Goal: Task Accomplishment & Management: Complete application form

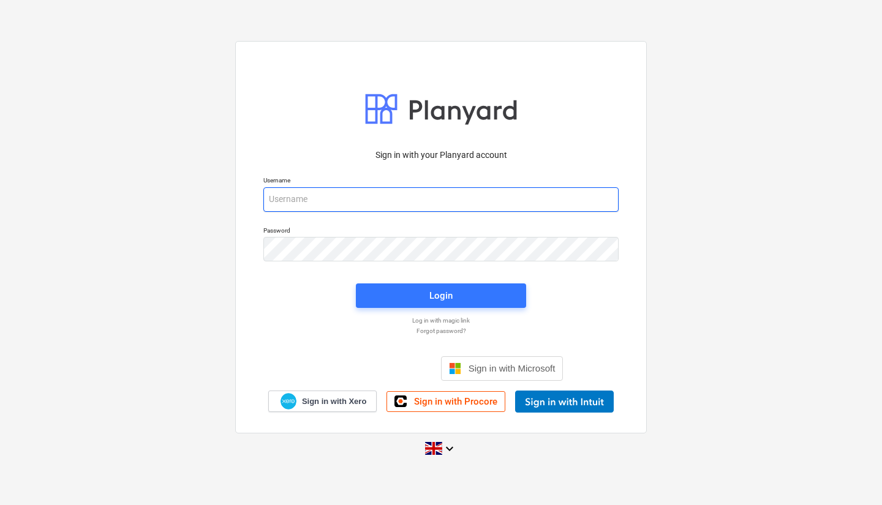
click at [400, 199] on input "email" at bounding box center [440, 199] width 355 height 24
type input "[PERSON_NAME][EMAIL_ADDRESS][PERSON_NAME][DOMAIN_NAME]"
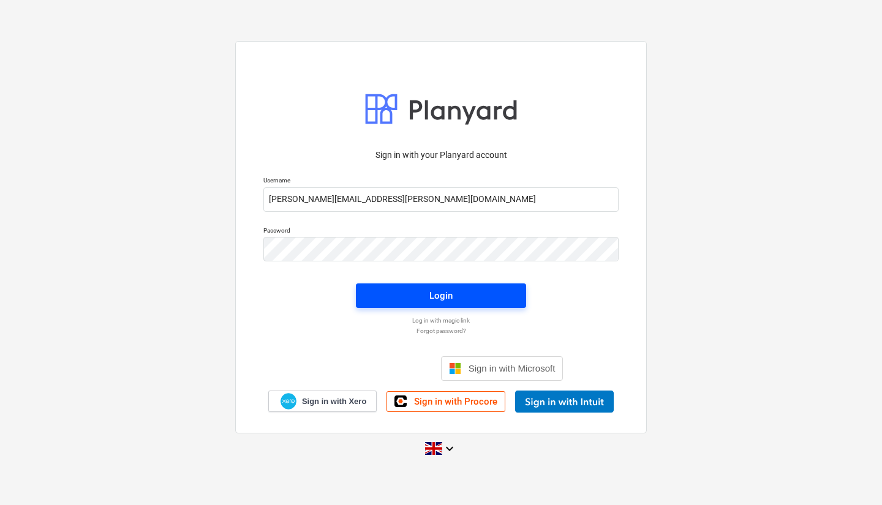
click at [432, 293] on div "Login" at bounding box center [440, 296] width 23 height 16
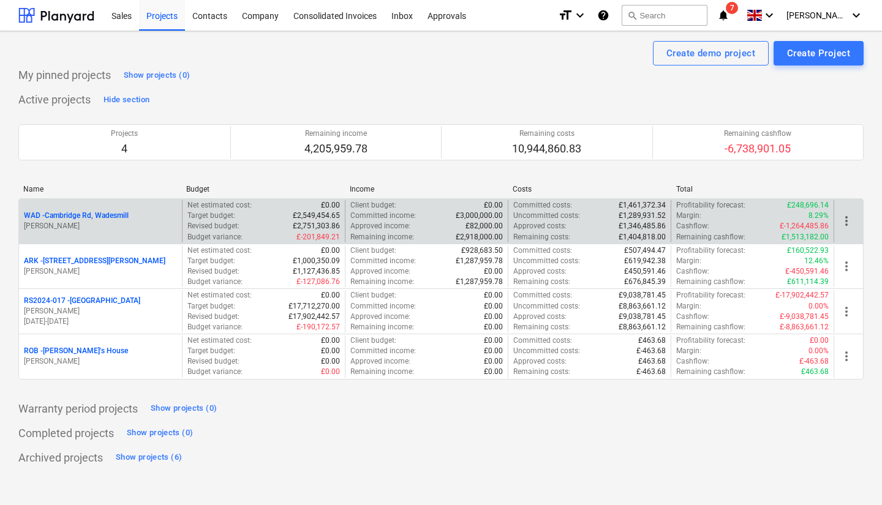
click at [98, 221] on p "WAD - Cambridge Rd, Wadesmill" at bounding box center [76, 216] width 105 height 10
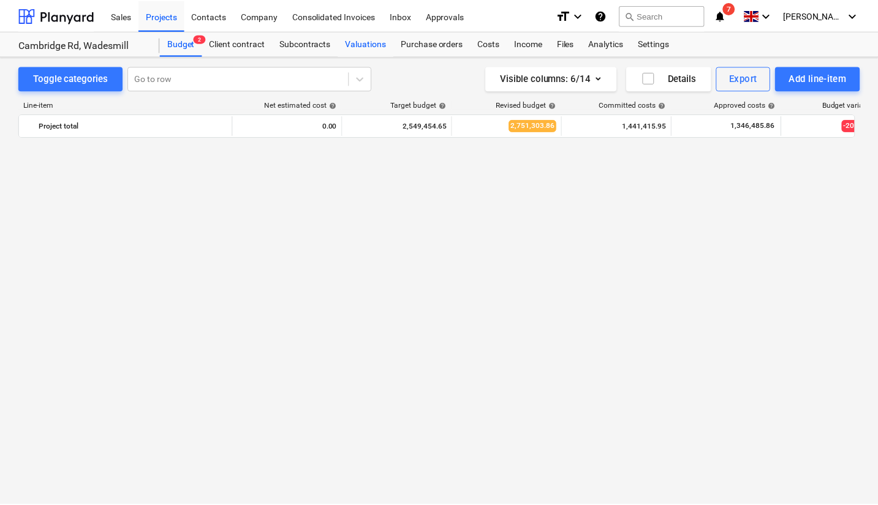
scroll to position [1307, 0]
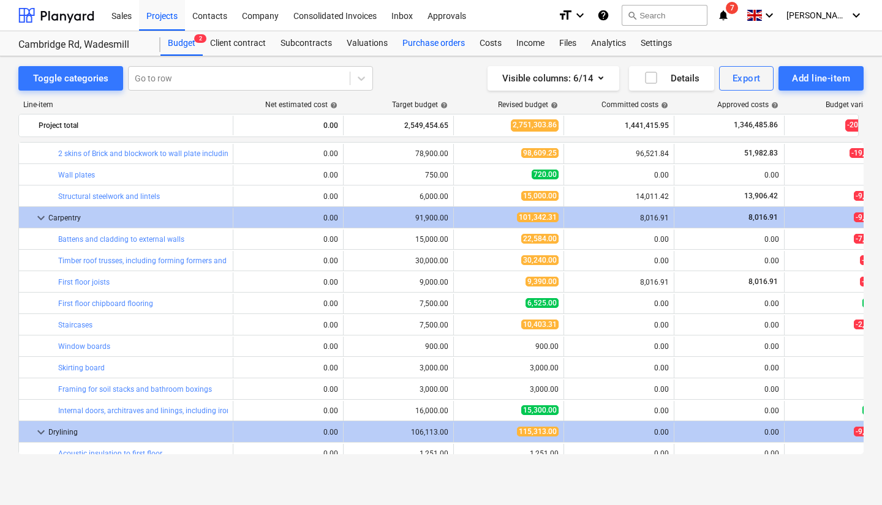
click at [407, 47] on div "Purchase orders" at bounding box center [433, 43] width 77 height 24
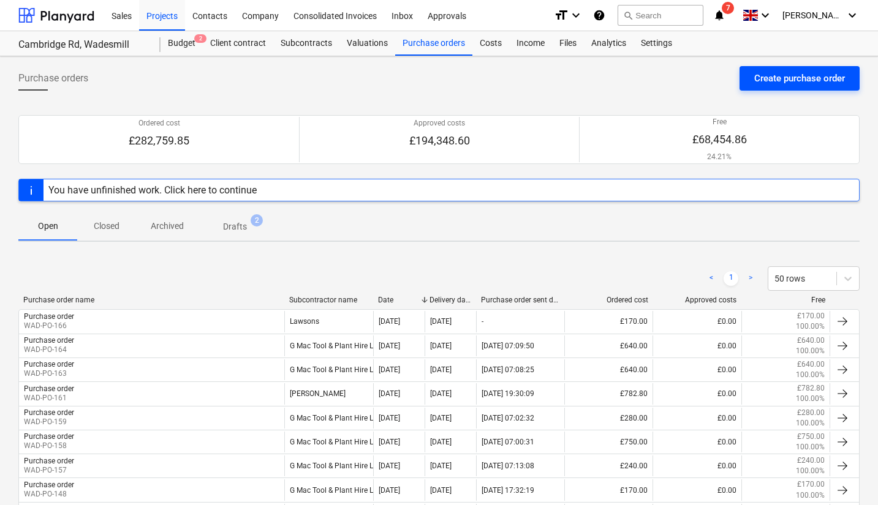
click at [804, 81] on div "Create purchase order" at bounding box center [799, 78] width 91 height 16
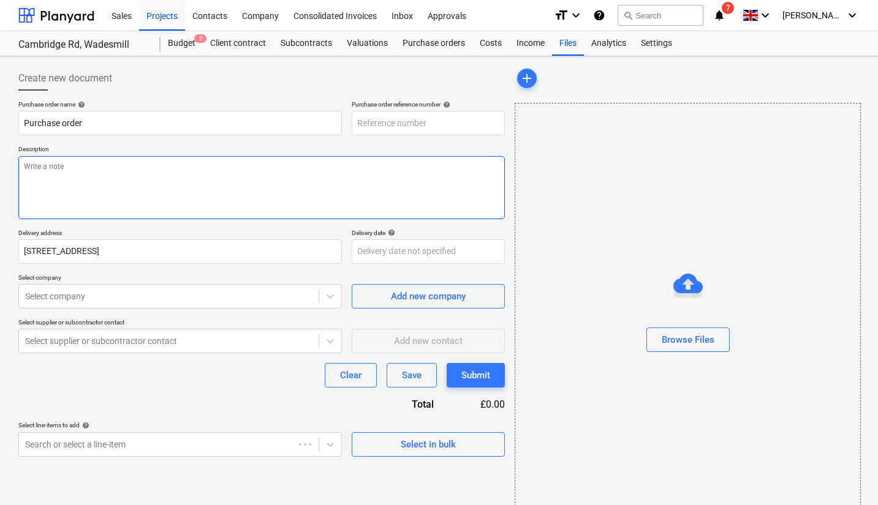
type textarea "x"
type input "WAD-PO-167"
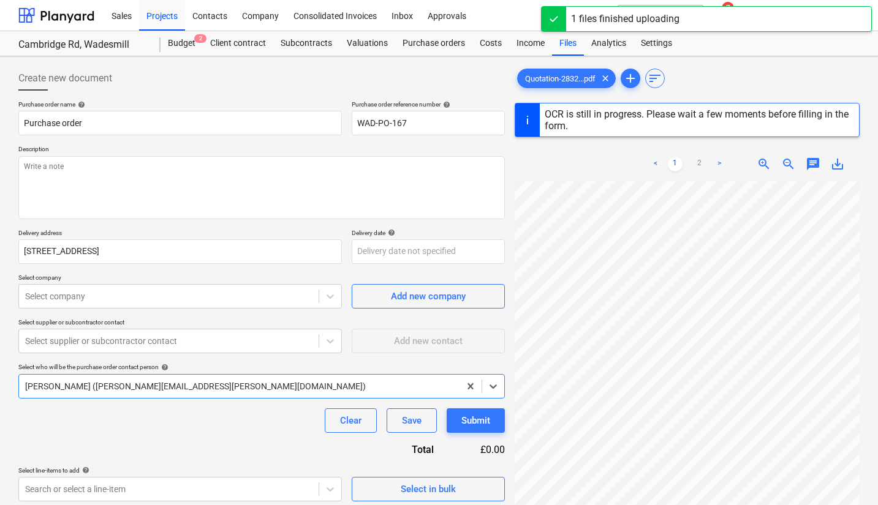
scroll to position [250, 0]
click at [721, 164] on link ">" at bounding box center [719, 164] width 15 height 15
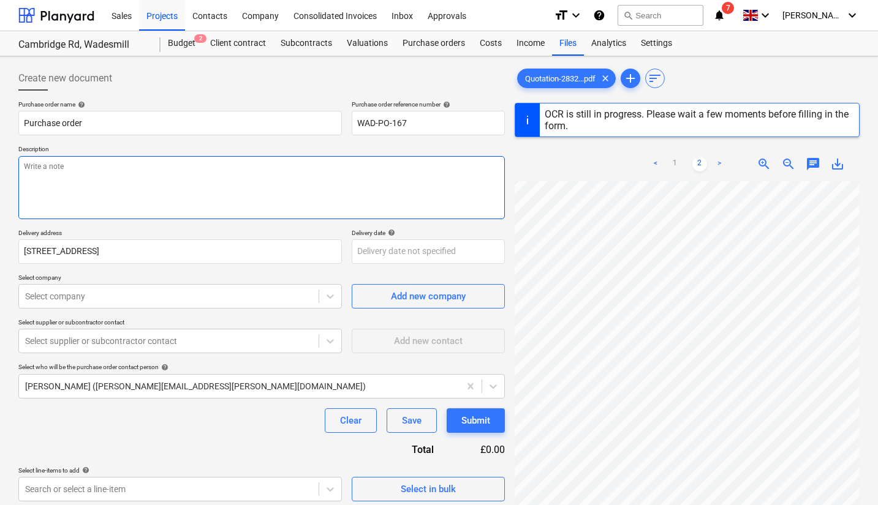
click at [271, 185] on textarea at bounding box center [261, 187] width 486 height 63
type textarea "x"
type textarea "F"
type textarea "x"
type textarea "Fac"
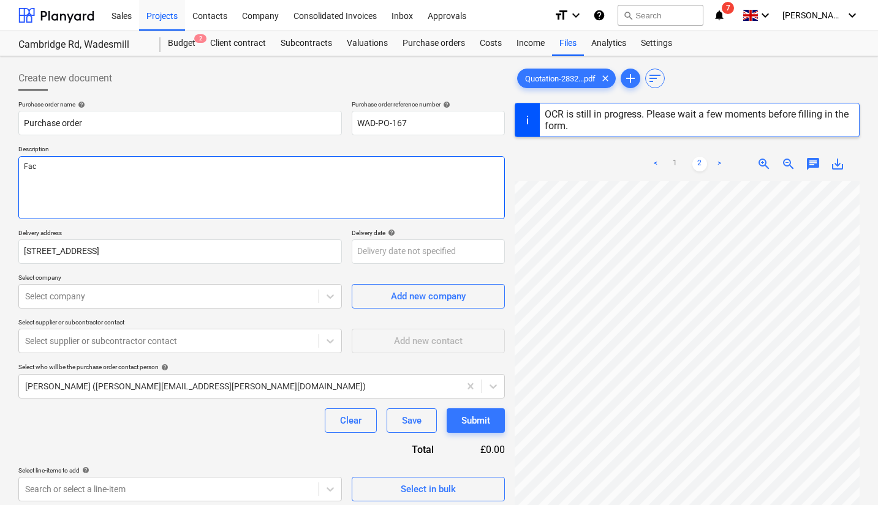
type textarea "x"
type textarea "Faci"
type textarea "x"
type textarea "Facing"
type textarea "x"
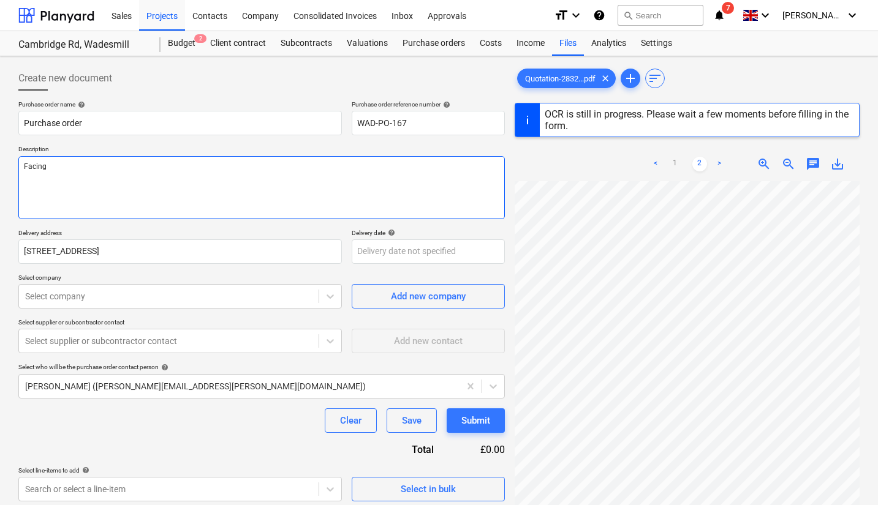
type textarea "Facing"
type textarea "x"
type textarea "Facing b"
type textarea "x"
type textarea "Facing br"
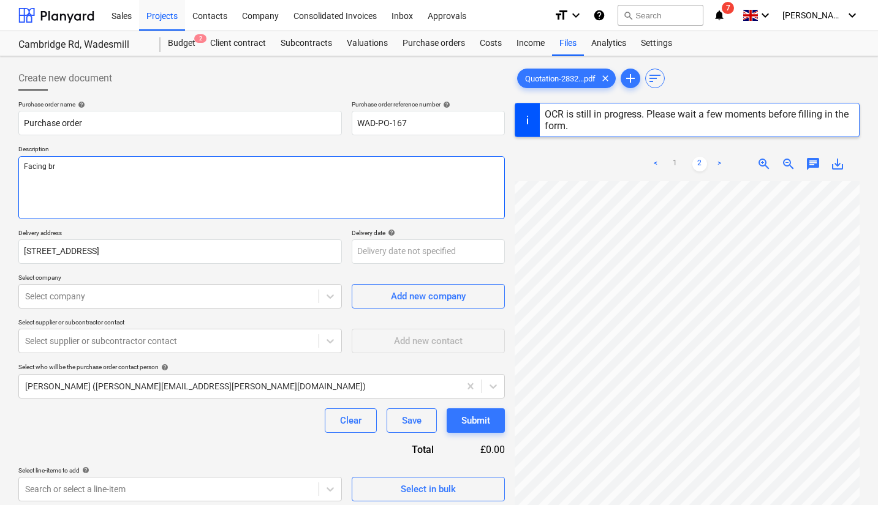
type textarea "x"
type textarea "Facing bri"
type textarea "x"
type textarea "Facing bric"
type textarea "x"
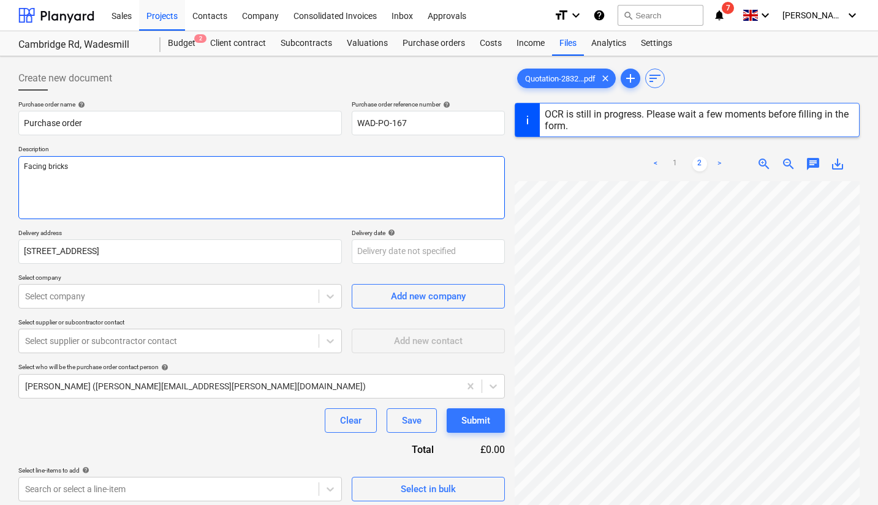
type textarea "Facing bricks"
type textarea "x"
type textarea "Facing bricks"
click at [227, 304] on div "Select company" at bounding box center [168, 296] width 299 height 17
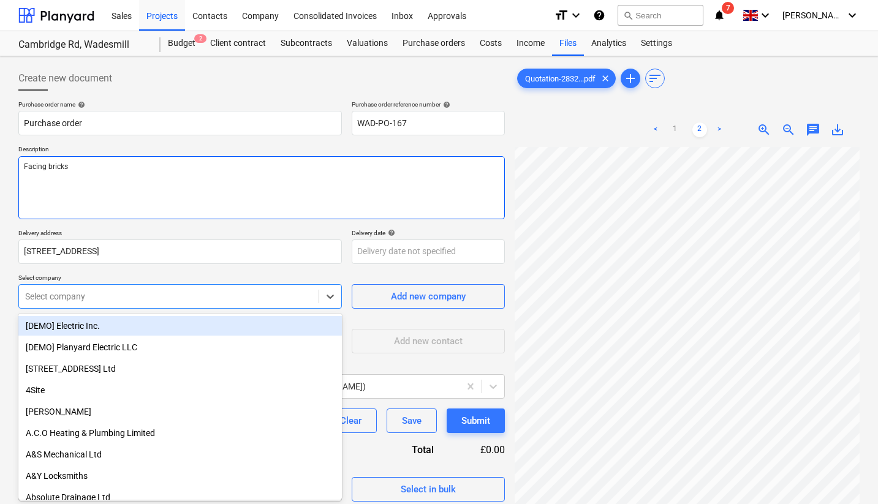
type textarea "x"
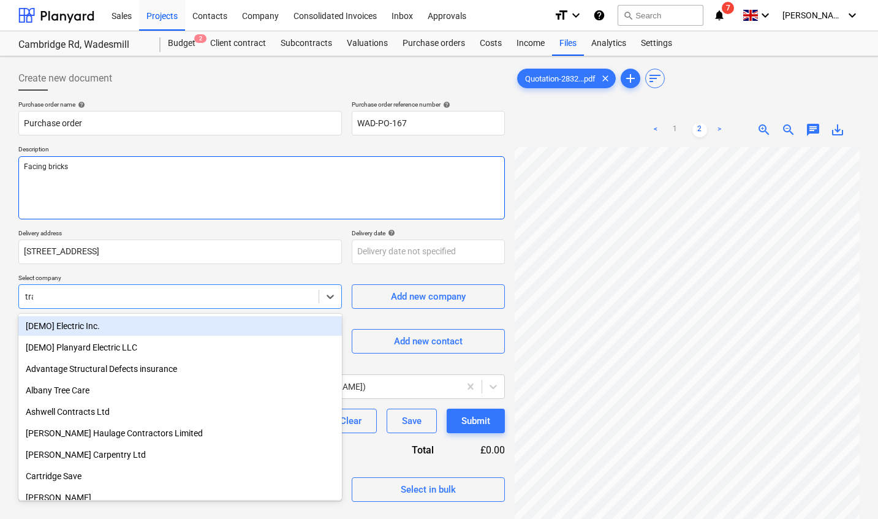
type input "trav"
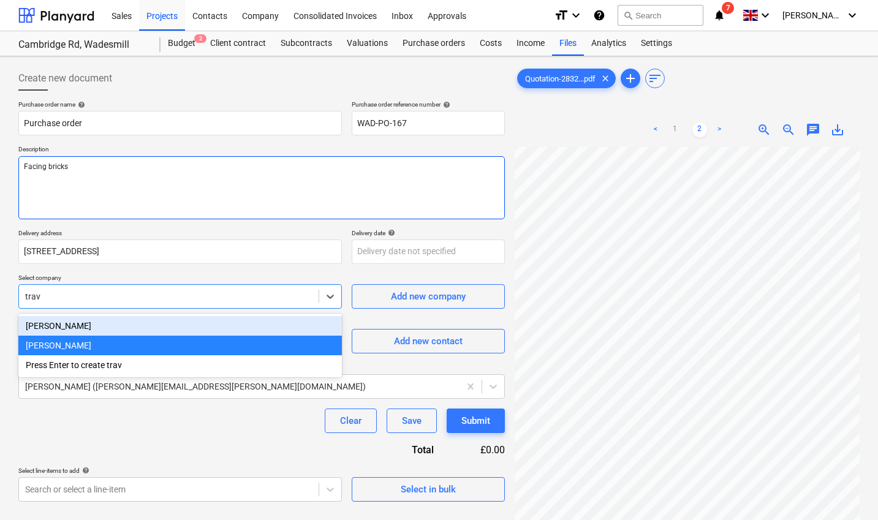
type textarea "x"
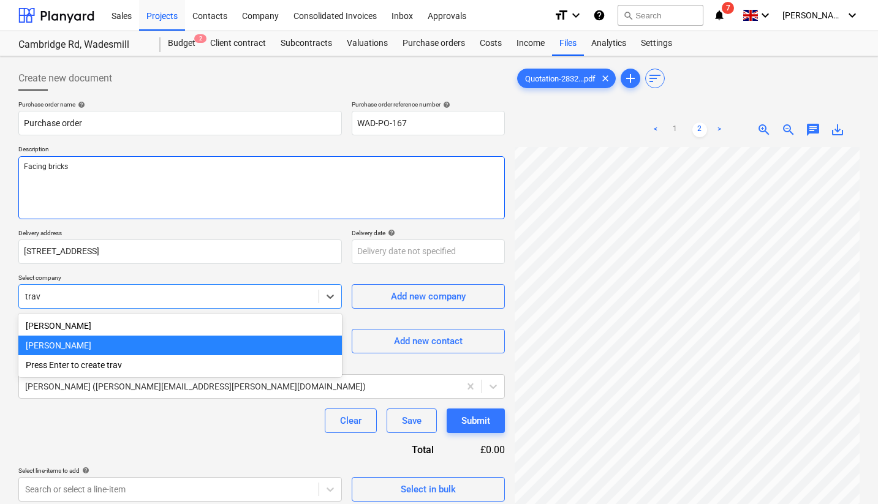
click at [210, 348] on div "[PERSON_NAME]" at bounding box center [179, 346] width 323 height 20
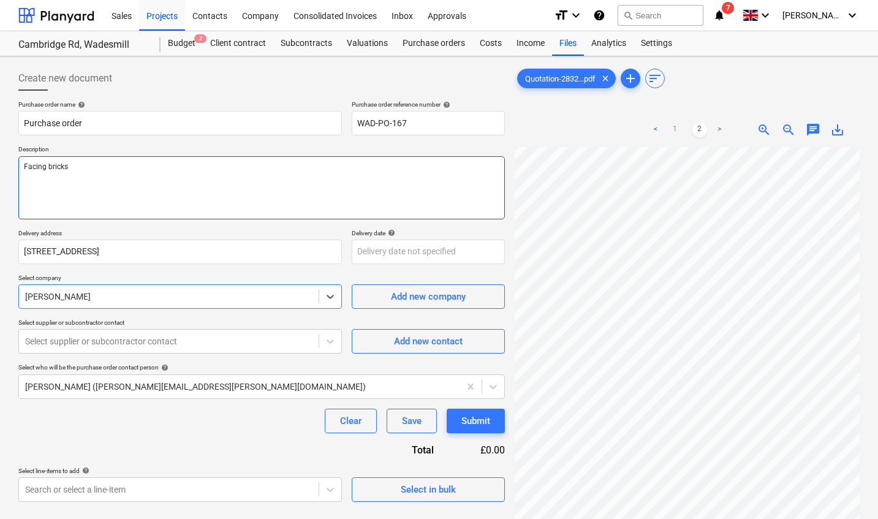
click at [212, 347] on div at bounding box center [168, 341] width 287 height 12
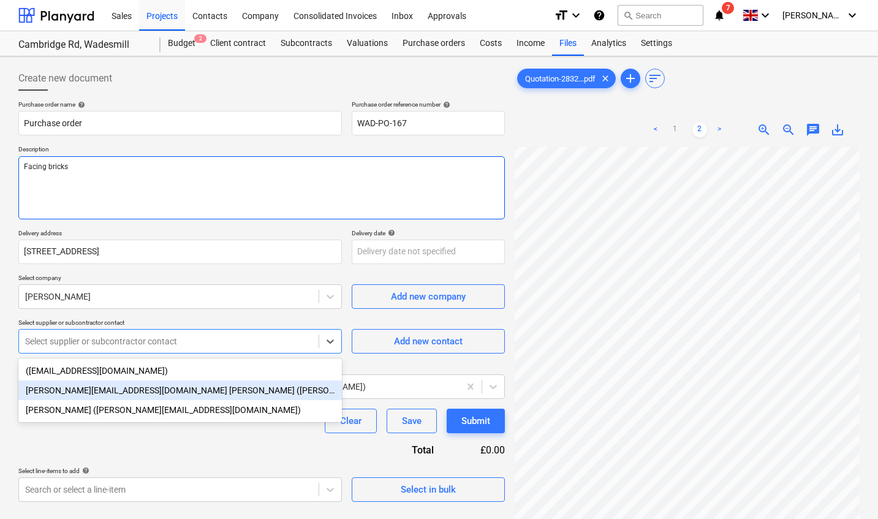
click at [203, 385] on div "[PERSON_NAME][EMAIL_ADDRESS][DOMAIN_NAME] [PERSON_NAME] ([PERSON_NAME][EMAIL_AD…" at bounding box center [179, 390] width 323 height 20
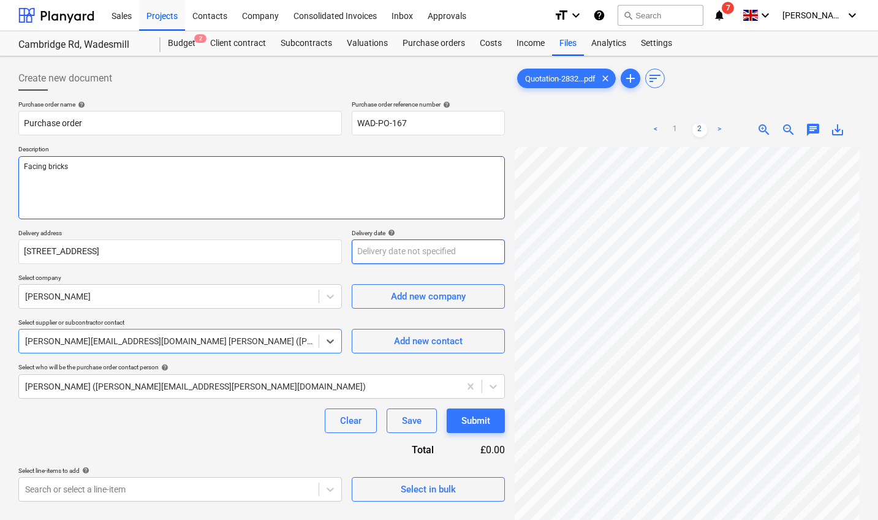
click at [387, 257] on body "Sales Projects Contacts Company Consolidated Invoices Inbox Approvals format_si…" at bounding box center [439, 260] width 878 height 520
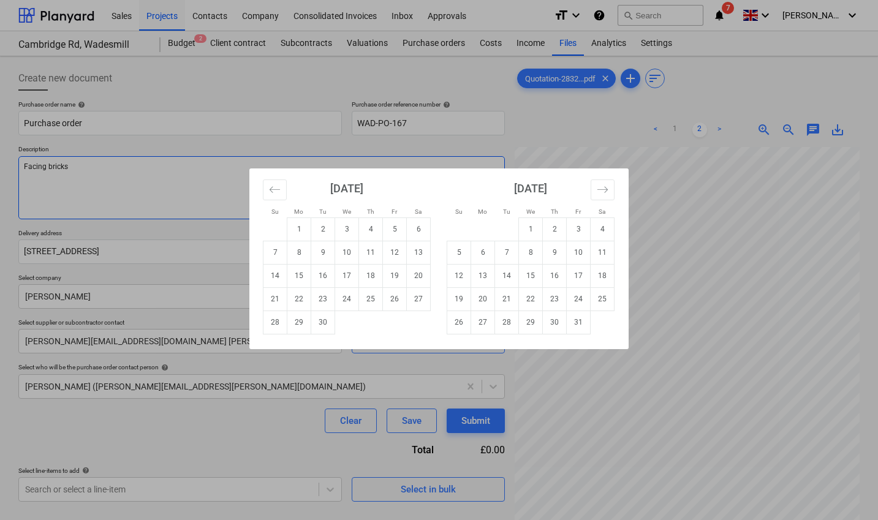
type textarea "x"
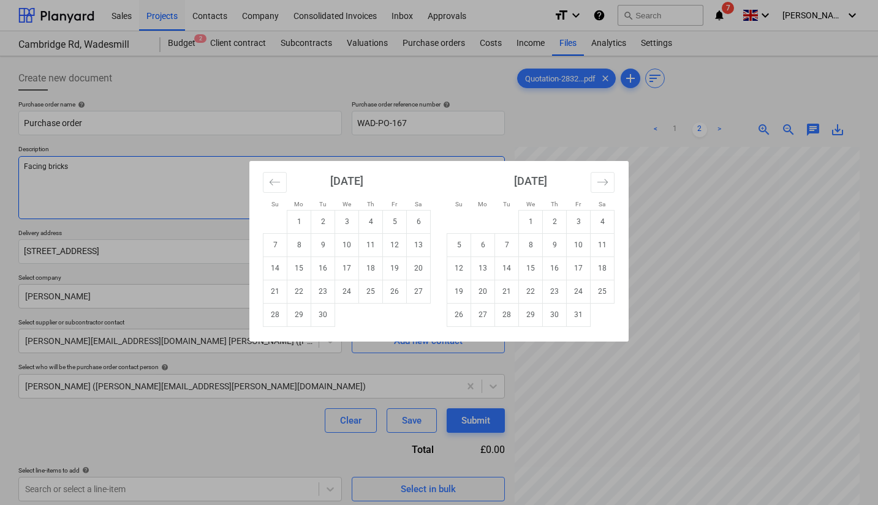
click at [339, 138] on div "Su Mo Tu We Th Fr Sa Su Mo Tu We Th Fr Sa [DATE] 1 2 3 4 5 6 7 8 9 10 11 12 13 …" at bounding box center [439, 252] width 878 height 505
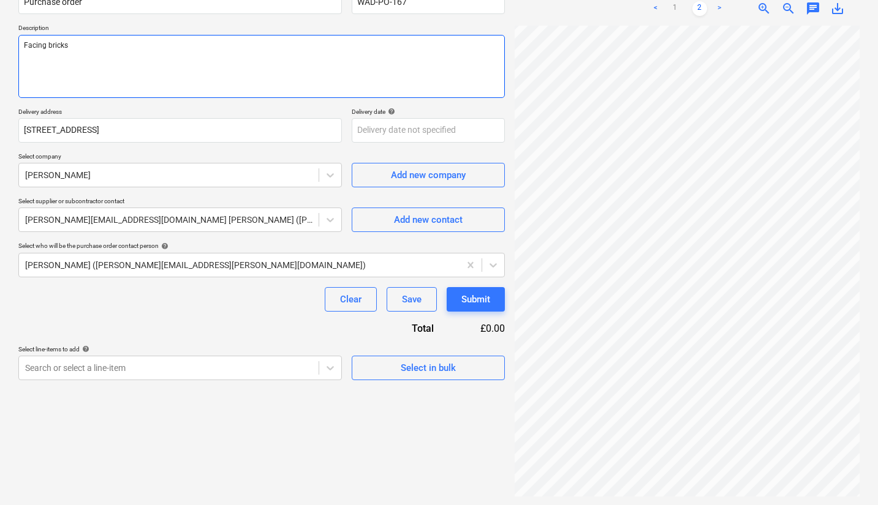
scroll to position [121, 0]
click at [211, 361] on body "Sales Projects Contacts Company Consolidated Invoices Inbox Approvals format_si…" at bounding box center [439, 131] width 878 height 505
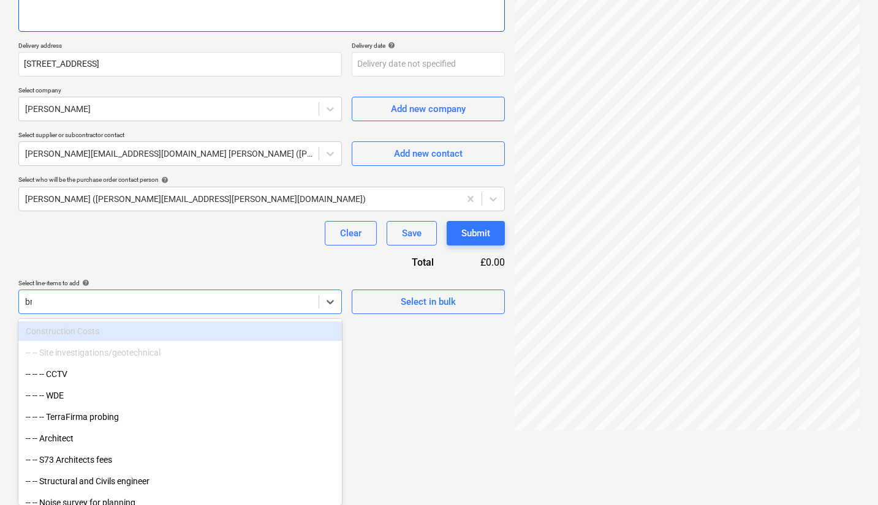
type input "bri"
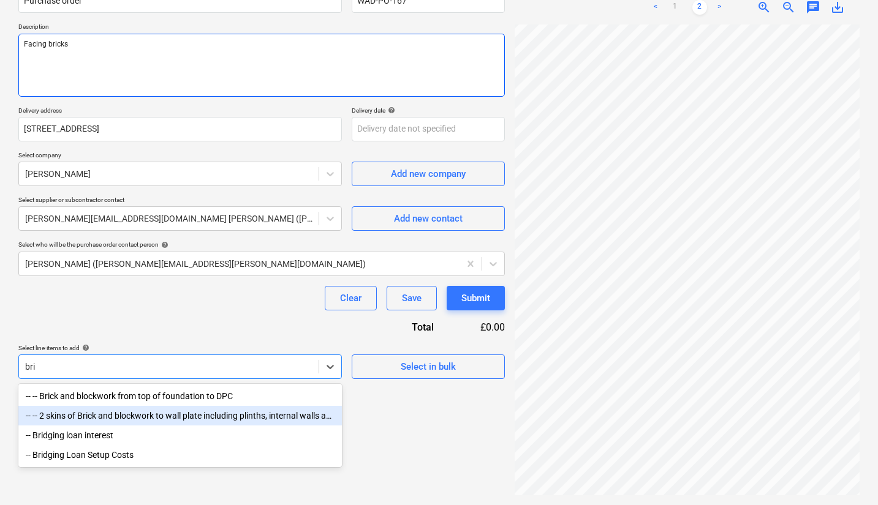
click at [138, 419] on div "-- -- 2 skins of Brick and blockwork to wall plate including plinths, internal …" at bounding box center [179, 416] width 323 height 20
type textarea "x"
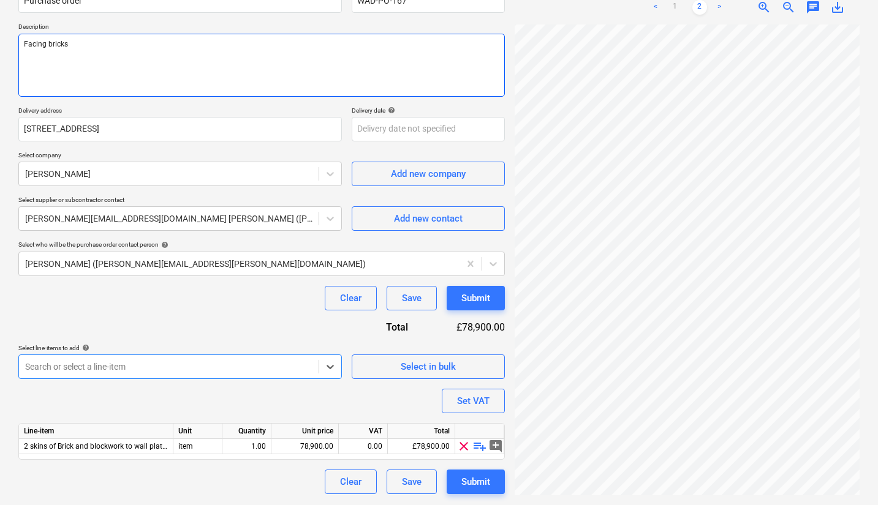
scroll to position [129, 286]
click at [479, 446] on span "playlist_add" at bounding box center [479, 446] width 15 height 15
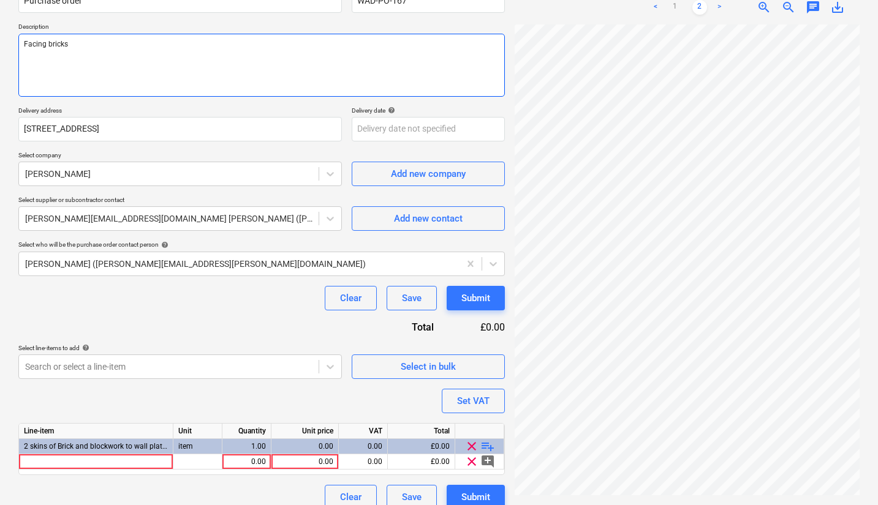
type textarea "x"
click at [116, 461] on div at bounding box center [96, 461] width 154 height 15
type input "Bricks"
click at [244, 463] on div "0.00" at bounding box center [246, 461] width 39 height 15
type textarea "x"
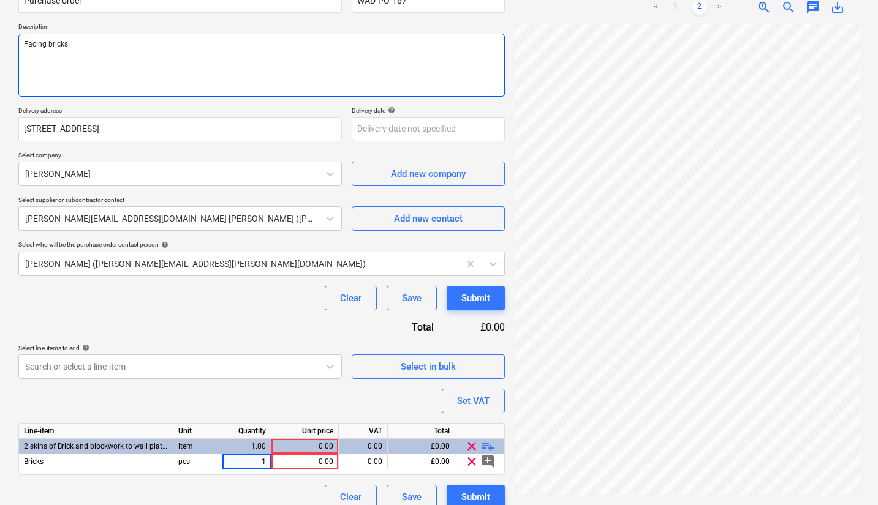
scroll to position [129, 0]
type input "1800"
type textarea "x"
type input "0.72"
click at [254, 399] on div "Purchase order name help Purchase order Purchase order reference number help WA…" at bounding box center [261, 244] width 486 height 532
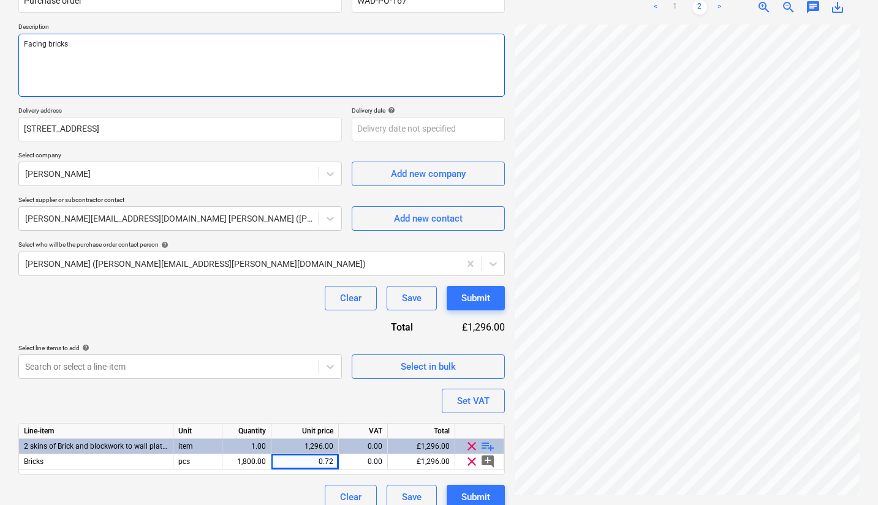
click at [487, 449] on span "playlist_add" at bounding box center [487, 446] width 15 height 15
type textarea "x"
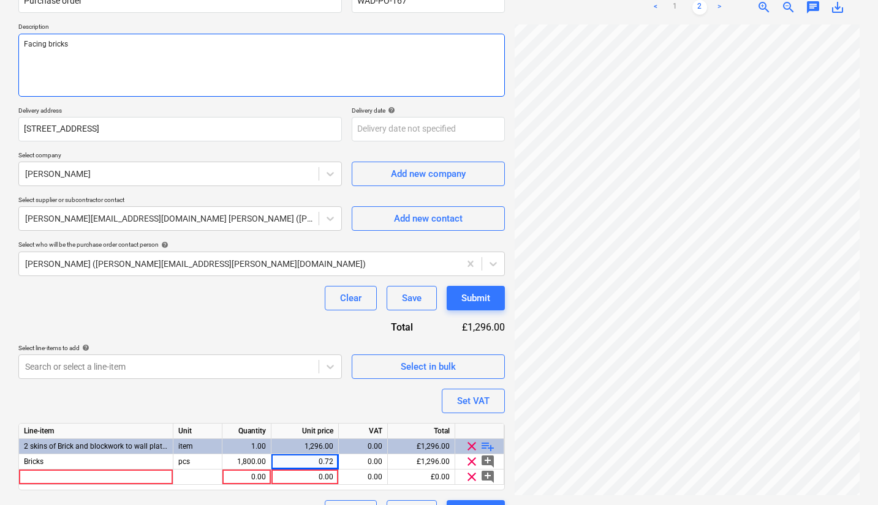
click at [121, 474] on div at bounding box center [96, 477] width 154 height 15
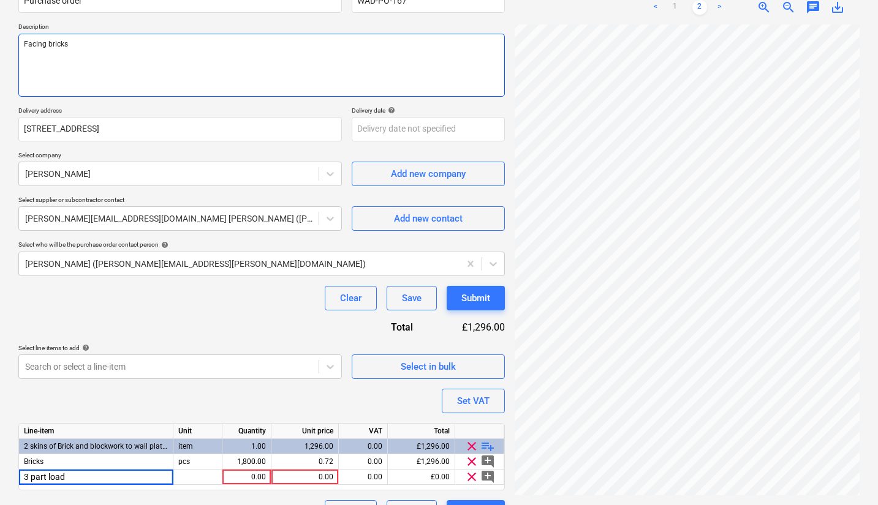
type input "3 part loads"
type textarea "x"
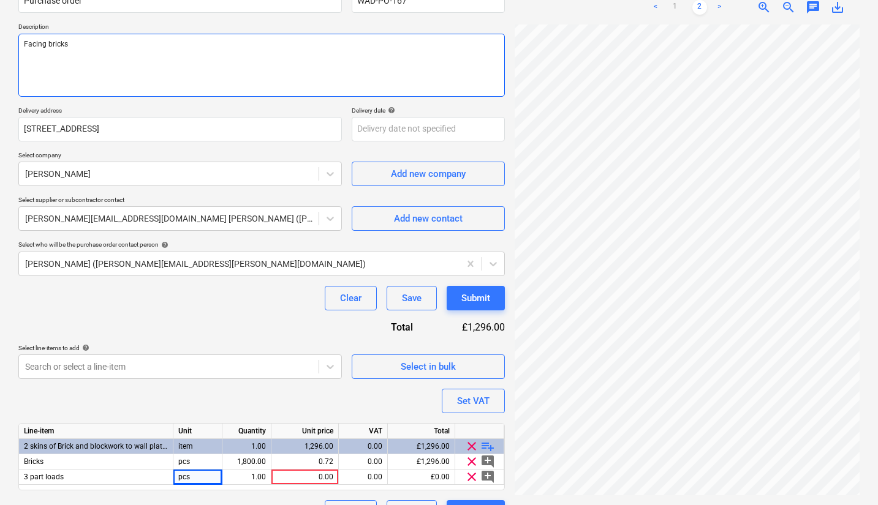
click at [259, 481] on div "1.00" at bounding box center [246, 477] width 39 height 15
type input "3"
type textarea "x"
type input "95"
click at [290, 407] on div "Purchase order name help Purchase order Purchase order reference number help WA…" at bounding box center [261, 251] width 486 height 547
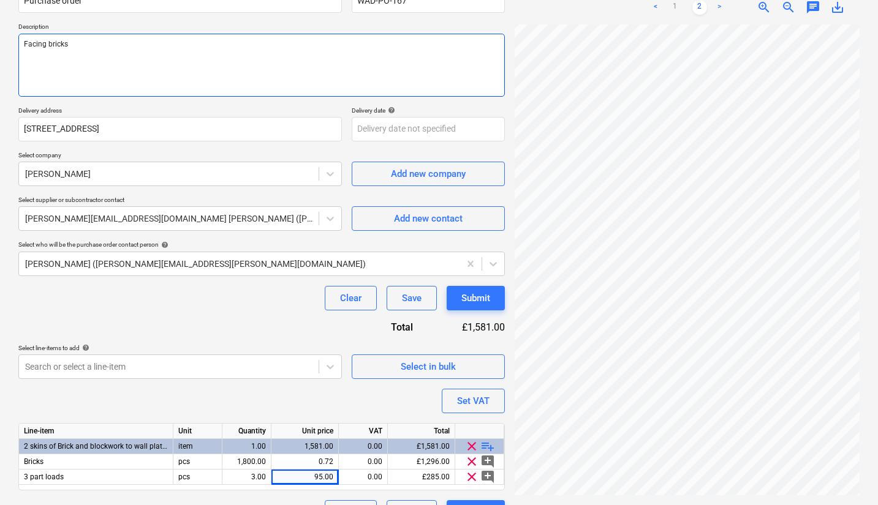
drag, startPoint x: 679, startPoint y: 495, endPoint x: 782, endPoint y: 489, distance: 103.1
click at [782, 489] on div "Quotation-2832...pdf clear add sort < 1 2 > zoom_in zoom_out chat 0 save_alt" at bounding box center [686, 234] width 355 height 591
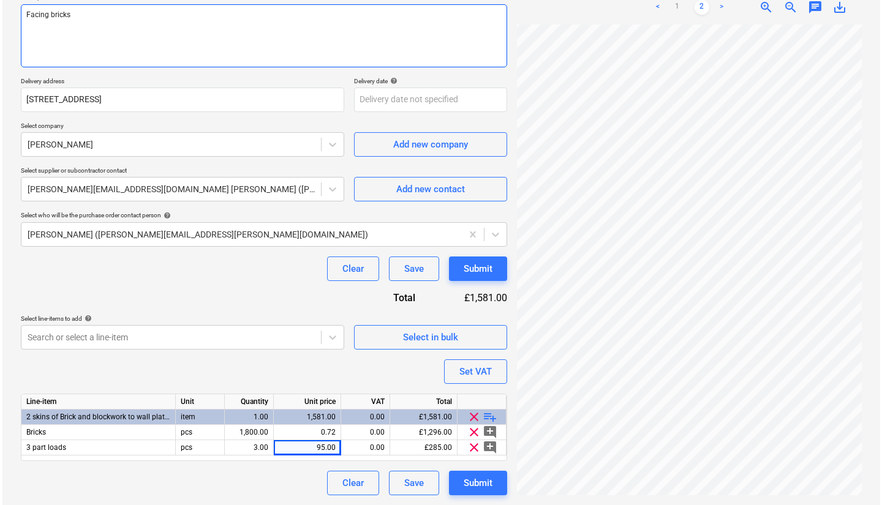
scroll to position [149, 0]
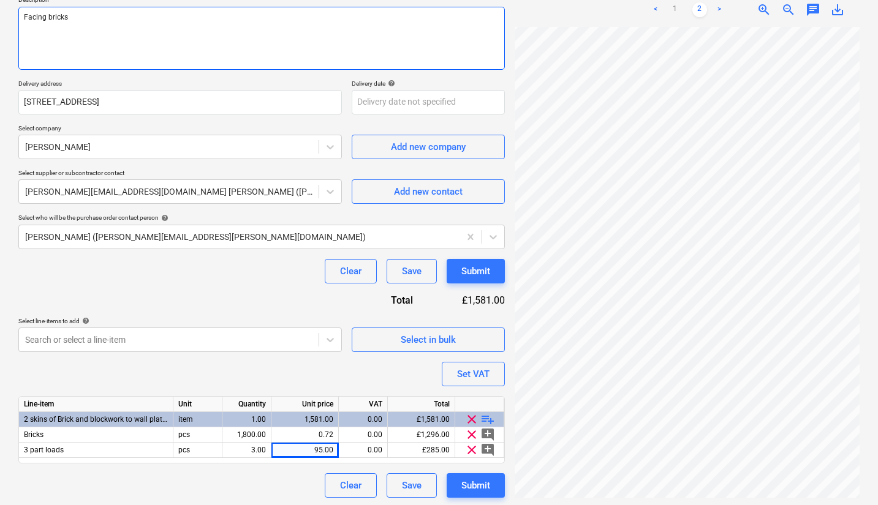
click at [470, 491] on div "Submit" at bounding box center [475, 486] width 29 height 16
type textarea "x"
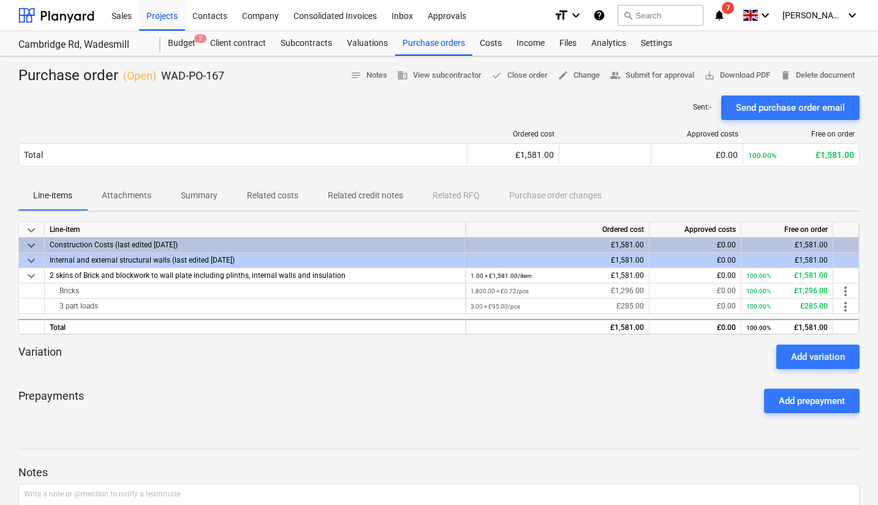
click at [793, 102] on div "Send purchase order email" at bounding box center [789, 108] width 109 height 16
